Goal: Transaction & Acquisition: Purchase product/service

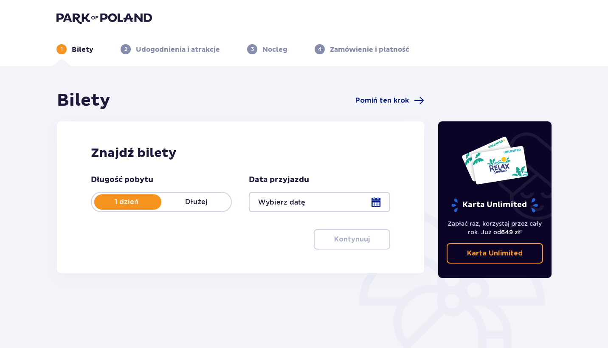
click at [183, 121] on div "Bilety Pomiń ten krok Znajdź bilety Długość pobytu 1 dzień Dłużej Data przyjazd…" at bounding box center [240, 187] width 367 height 194
click at [194, 203] on p "Dłużej" at bounding box center [196, 201] width 70 height 9
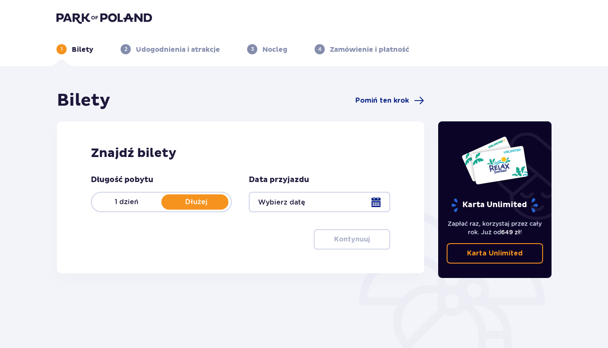
click at [124, 197] on div "1 dzień Dłużej" at bounding box center [161, 202] width 141 height 20
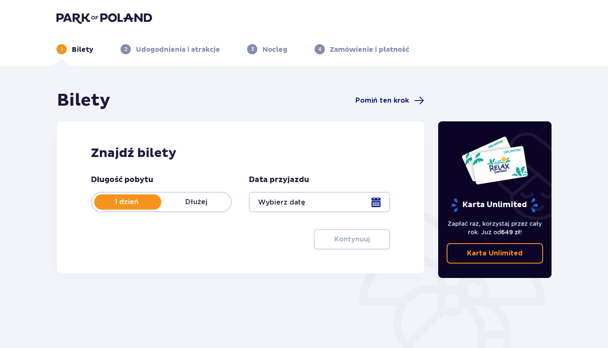
click at [369, 200] on div at bounding box center [319, 202] width 141 height 20
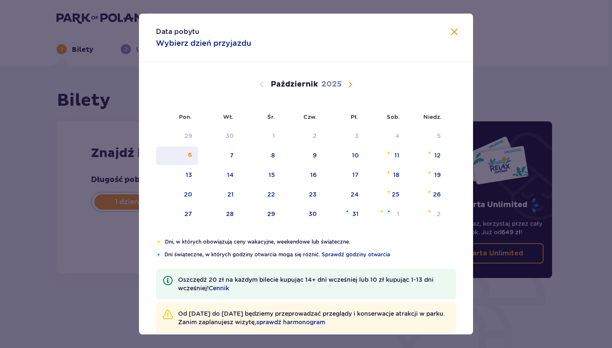
click at [181, 156] on div "6" at bounding box center [177, 156] width 42 height 19
type input "06.10.25"
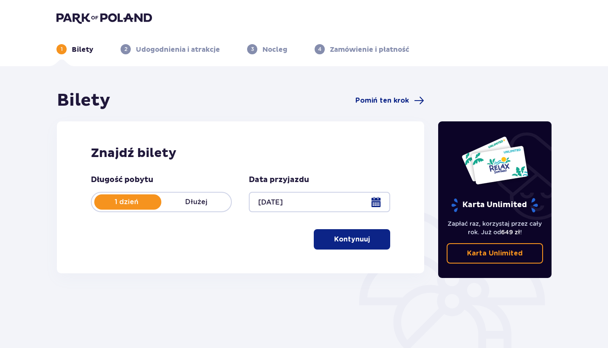
click at [349, 237] on p "Kontynuuj" at bounding box center [352, 239] width 36 height 9
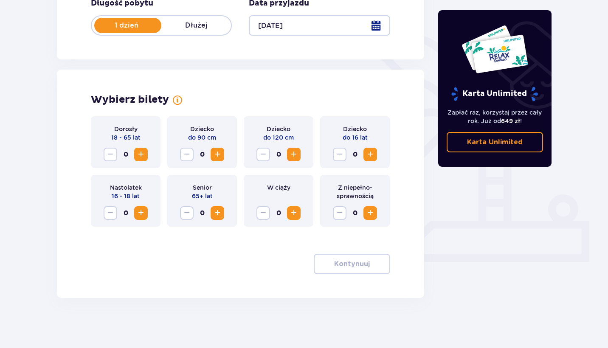
scroll to position [178, 0]
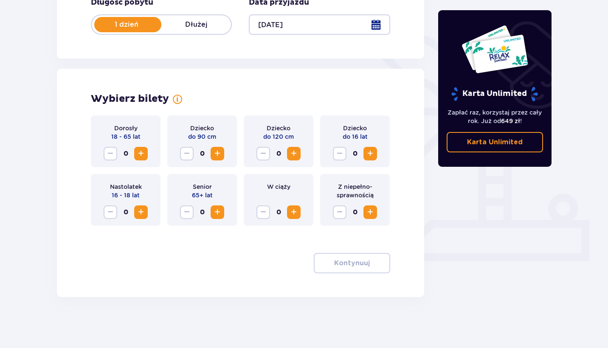
click at [145, 149] on span "Zwiększ" at bounding box center [141, 154] width 10 height 10
click at [113, 154] on span "Zmniejsz" at bounding box center [110, 154] width 10 height 10
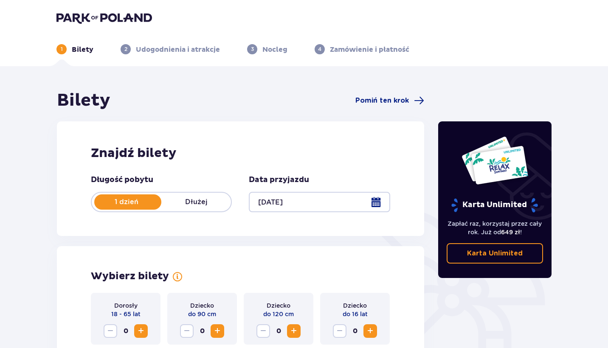
scroll to position [0, 0]
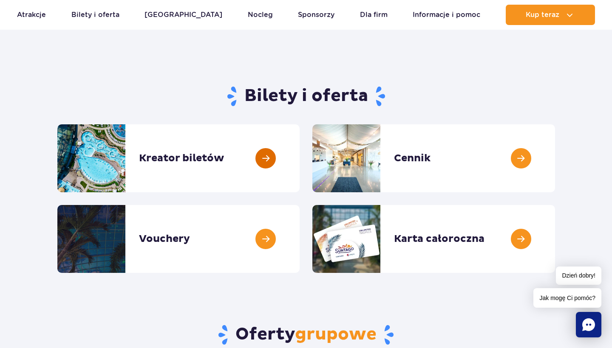
scroll to position [57, 0]
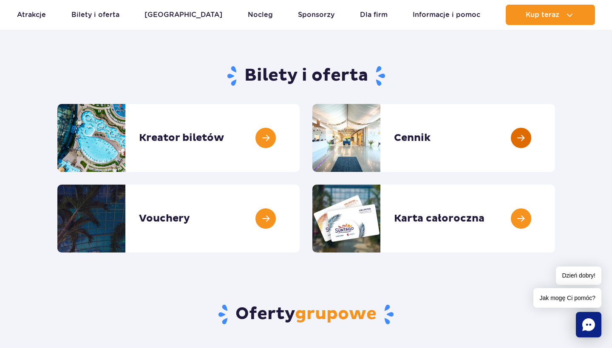
click at [555, 131] on link at bounding box center [555, 138] width 0 height 68
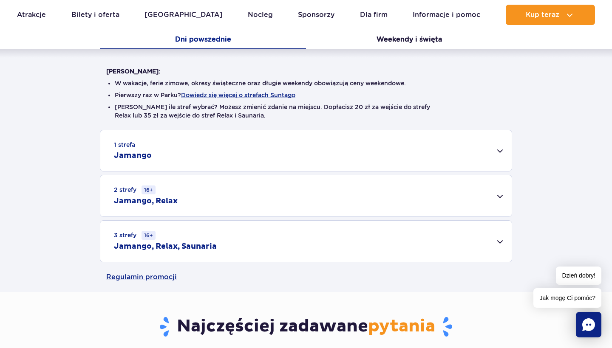
scroll to position [187, 0]
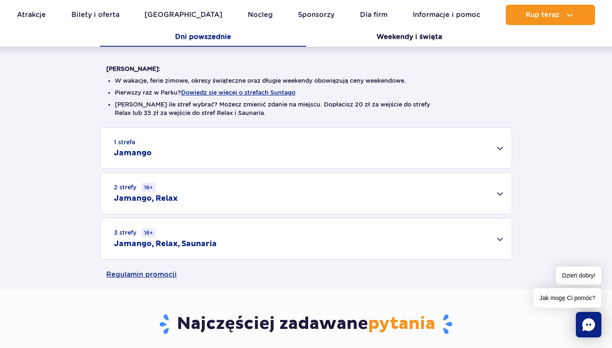
click at [497, 143] on div "1 strefa Jamango" at bounding box center [305, 148] width 411 height 41
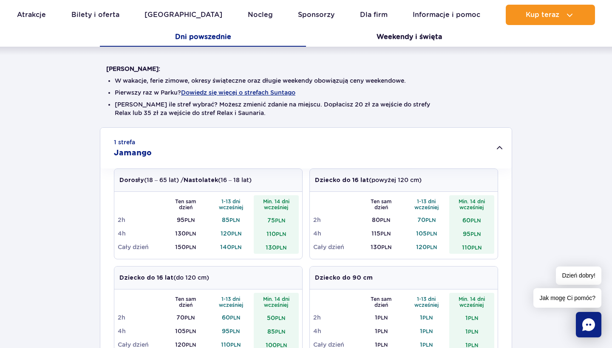
click at [498, 143] on div "1 strefa Jamango" at bounding box center [305, 148] width 411 height 41
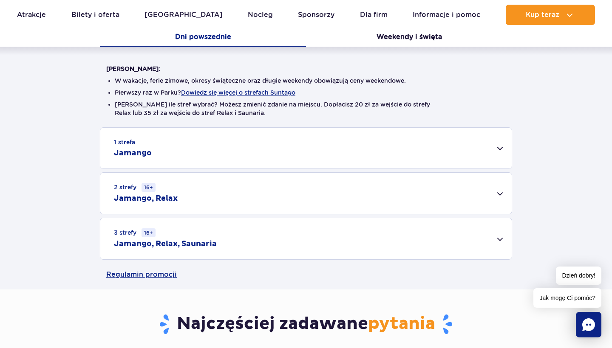
click at [482, 186] on div "2 strefy 16+ Jamango, Relax" at bounding box center [305, 193] width 411 height 41
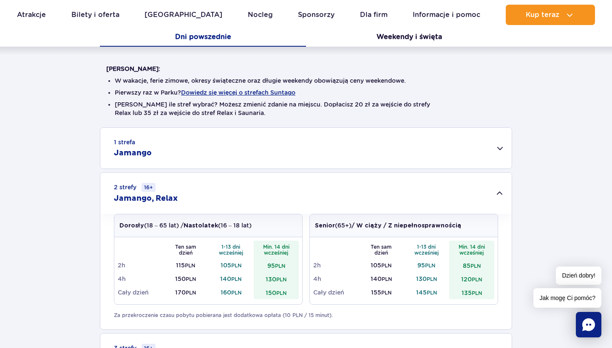
click at [482, 186] on div "2 strefy 16+ Jamango, Relax" at bounding box center [305, 193] width 411 height 41
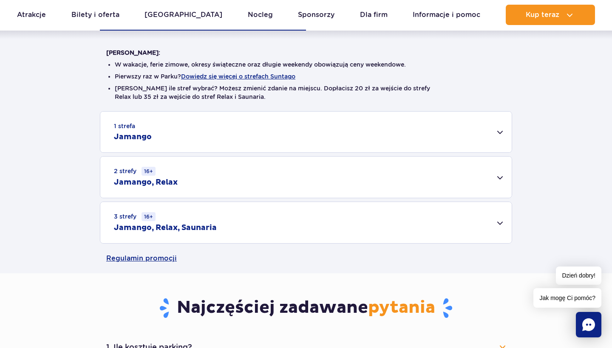
scroll to position [208, 0]
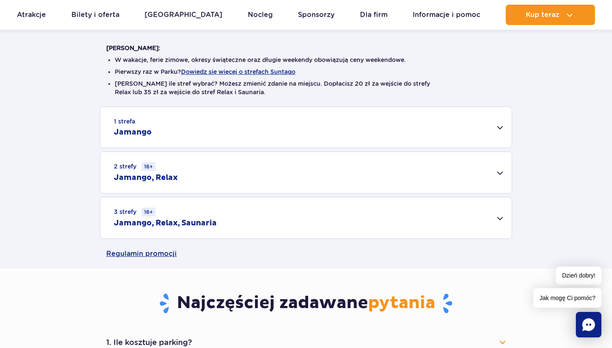
click at [502, 206] on div "3 strefy 16+ Jamango, Relax, Saunaria" at bounding box center [305, 217] width 411 height 41
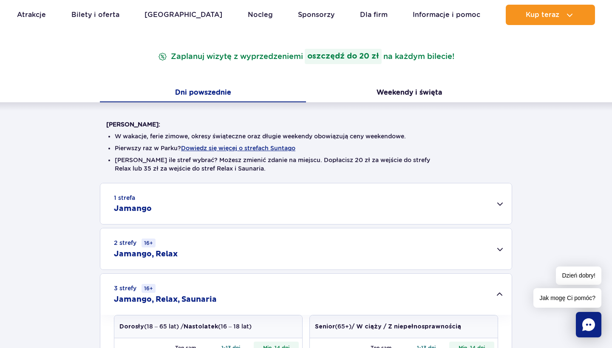
scroll to position [130, 0]
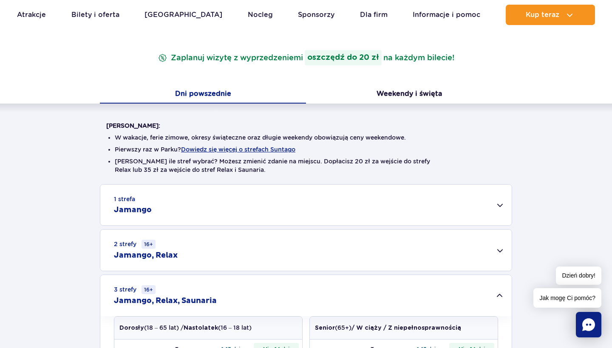
click at [460, 215] on div "1 strefa Jamango" at bounding box center [305, 205] width 411 height 41
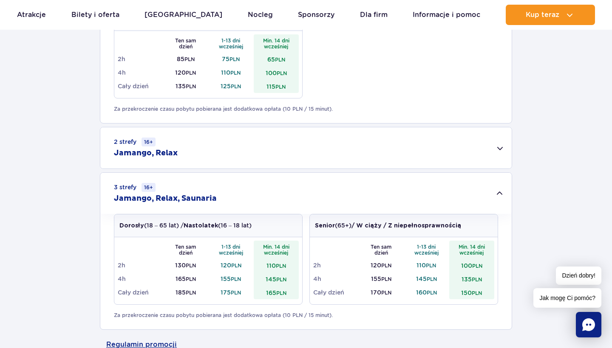
scroll to position [562, 0]
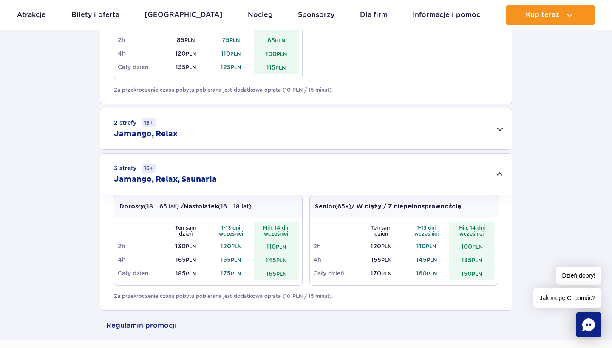
click at [502, 171] on div "3 strefy 16+ Jamango, Relax, Saunaria" at bounding box center [305, 174] width 411 height 41
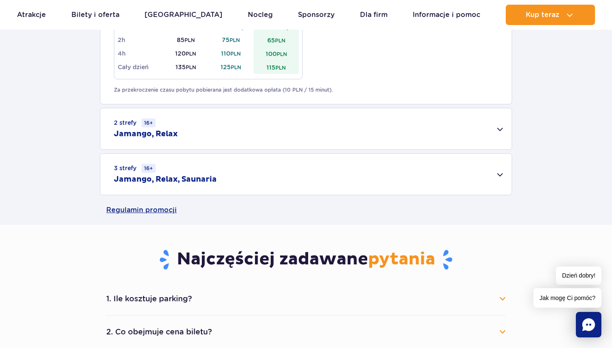
click at [499, 172] on div "3 strefy 16+ Jamango, Relax, Saunaria" at bounding box center [305, 174] width 411 height 41
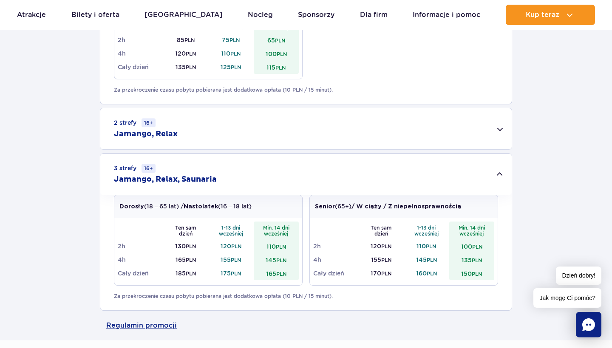
click at [499, 172] on div "3 strefy 16+ Jamango, Relax, Saunaria" at bounding box center [305, 174] width 411 height 41
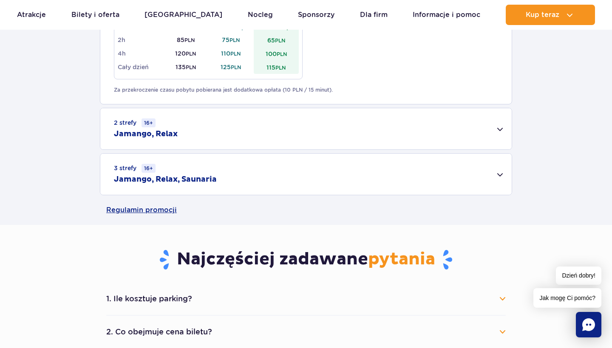
click at [499, 172] on div "3 strefy 16+ Jamango, Relax, Saunaria" at bounding box center [305, 174] width 411 height 41
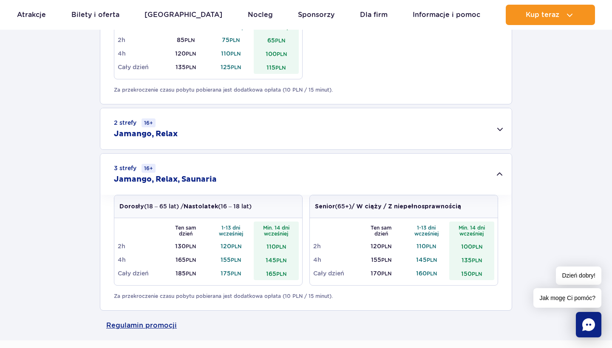
click at [499, 126] on div "2 strefy 16+ Jamango, Relax" at bounding box center [305, 128] width 411 height 41
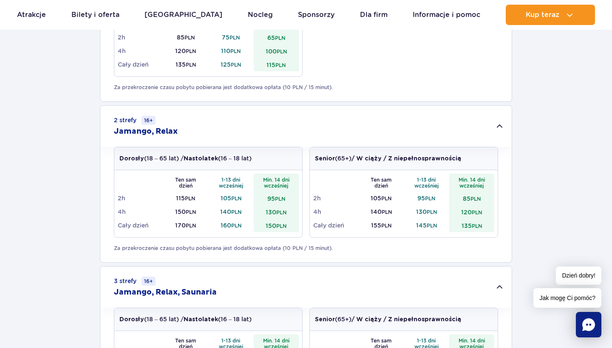
scroll to position [582, 0]
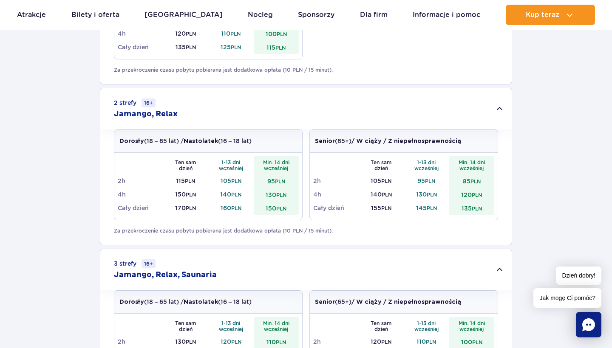
click at [500, 110] on div "2 strefy 16+ Jamango, Relax" at bounding box center [305, 108] width 411 height 41
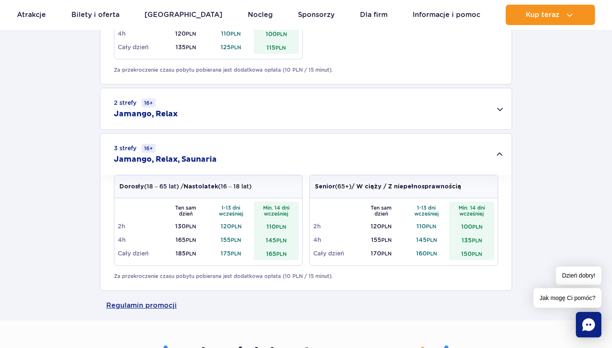
click at [496, 155] on div "3 strefy 16+ Jamango, Relax, Saunaria" at bounding box center [305, 154] width 411 height 41
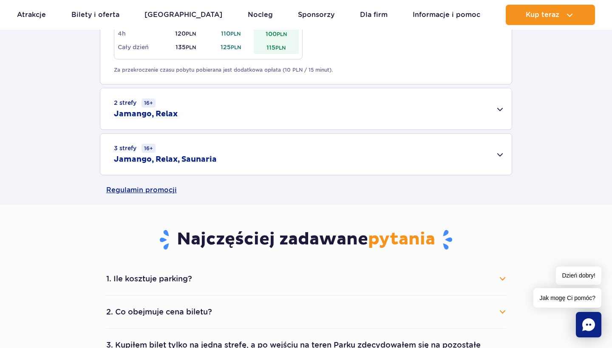
click at [496, 155] on div "3 strefy 16+ Jamango, Relax, Saunaria" at bounding box center [305, 154] width 411 height 41
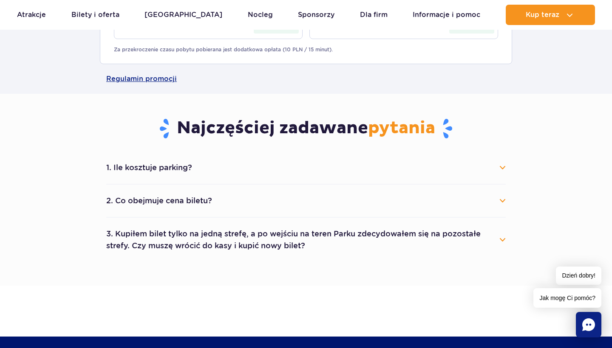
scroll to position [810, 0]
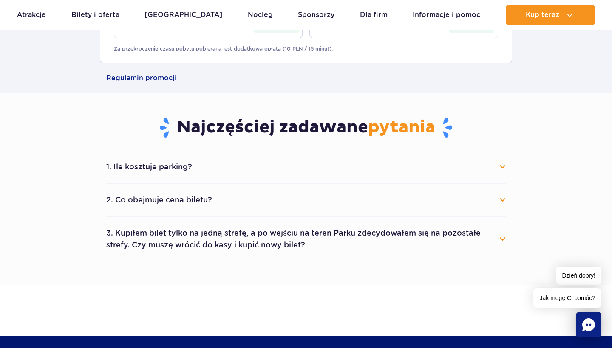
click at [500, 197] on button "2. Co obejmuje cena biletu?" at bounding box center [305, 200] width 399 height 19
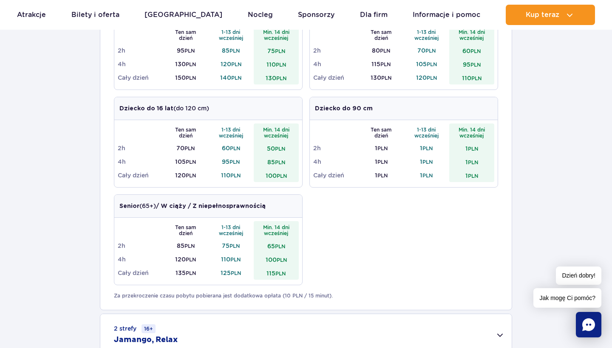
scroll to position [358, 0]
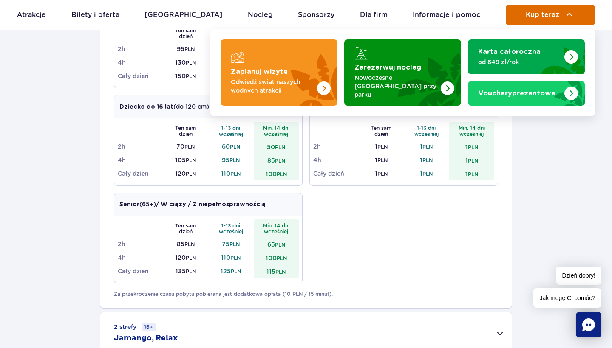
click at [561, 18] on button "Kup teraz" at bounding box center [549, 15] width 89 height 20
click at [587, 13] on button "Kup teraz" at bounding box center [549, 15] width 89 height 20
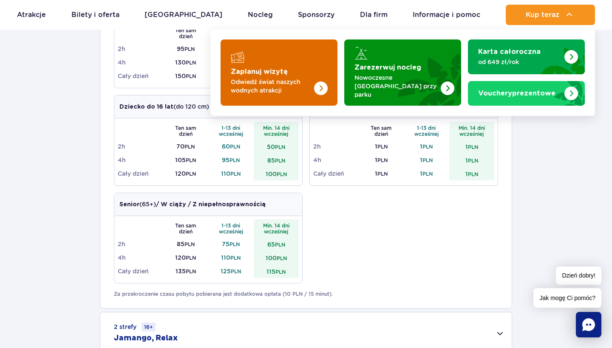
click at [326, 82] on img "Zaplanuj wizytę" at bounding box center [321, 89] width 14 height 14
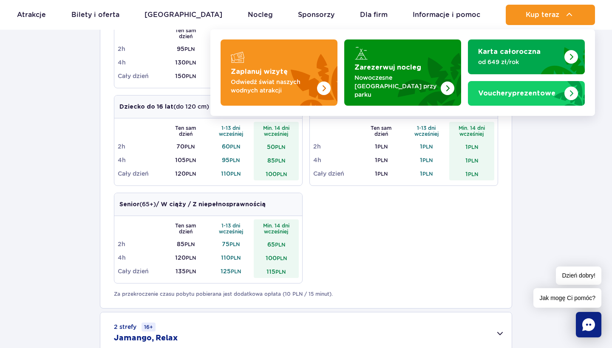
click at [49, 184] on div "1 strefa Jamango Dorosły (18 – 65 lat) / Nastolatek (16 – 18 lat) Ten sam dzień…" at bounding box center [306, 235] width 612 height 559
